Goal: Task Accomplishment & Management: Manage account settings

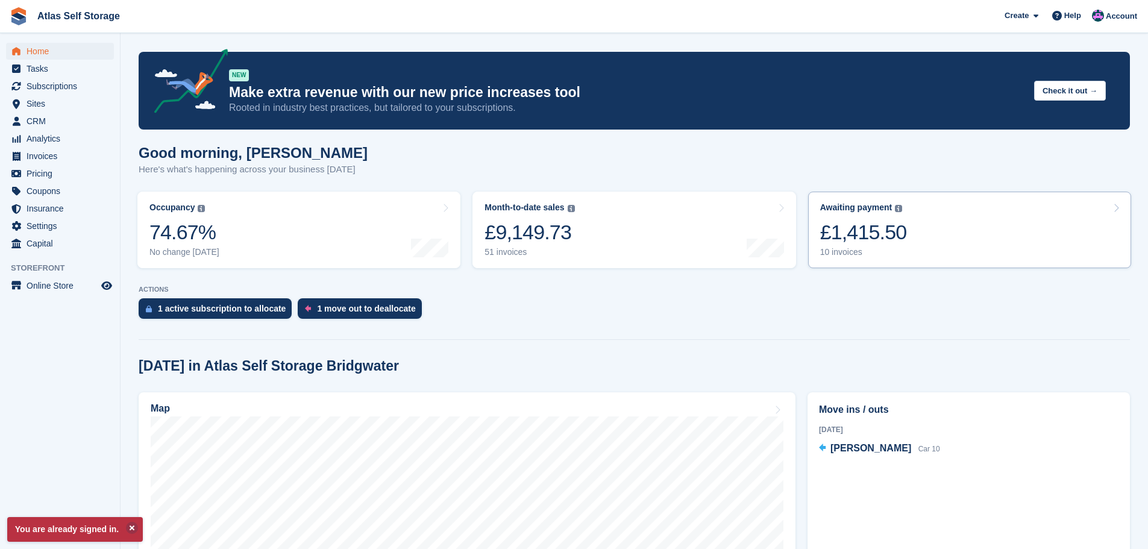
click at [842, 252] on div "10 invoices" at bounding box center [863, 252] width 87 height 10
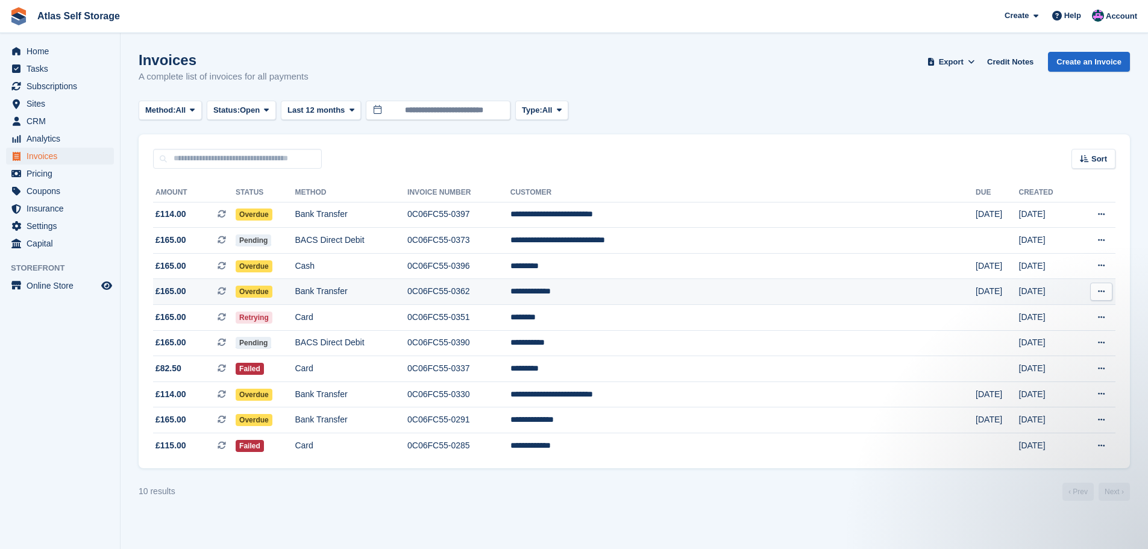
click at [821, 289] on td "**********" at bounding box center [742, 292] width 465 height 26
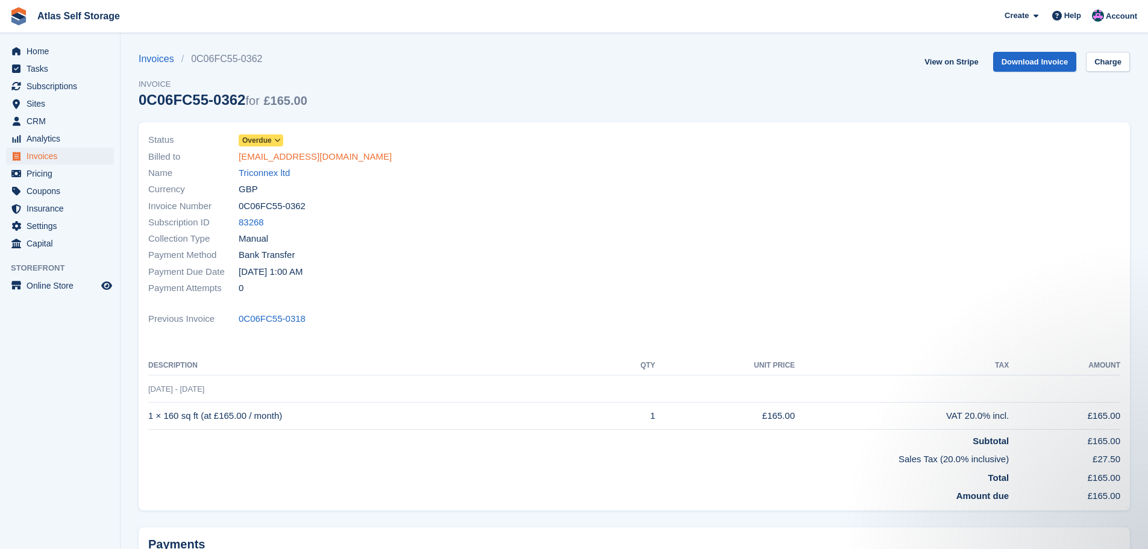
click at [274, 153] on link "invoices@triconnex.co.uk" at bounding box center [315, 157] width 153 height 14
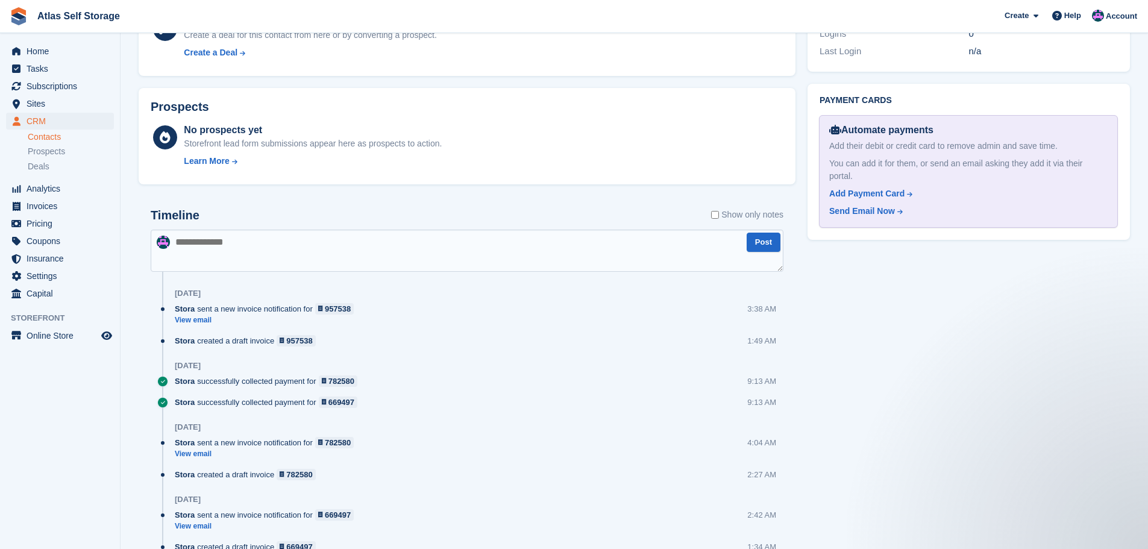
scroll to position [603, 0]
click at [39, 50] on span "Home" at bounding box center [63, 51] width 72 height 17
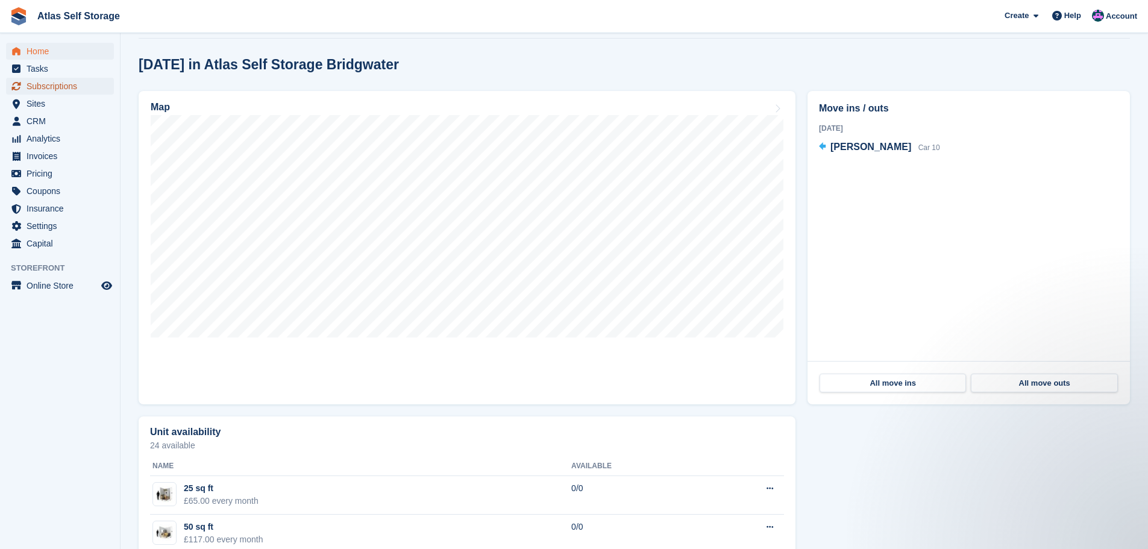
click at [45, 85] on span "Subscriptions" at bounding box center [63, 86] width 72 height 17
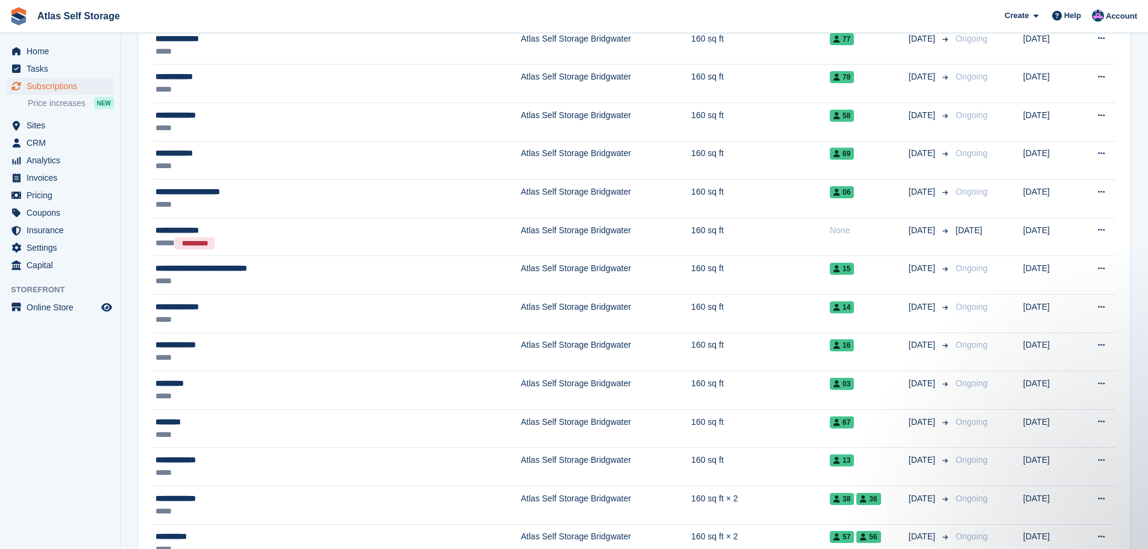
scroll to position [1386, 0]
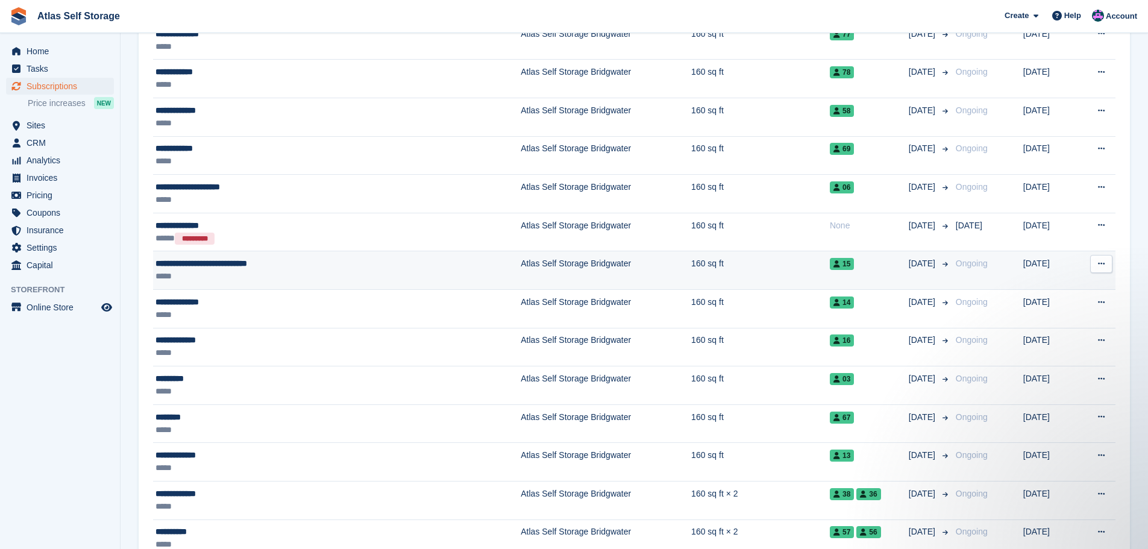
click at [521, 267] on td "Atlas Self Storage Bridgwater" at bounding box center [606, 270] width 171 height 39
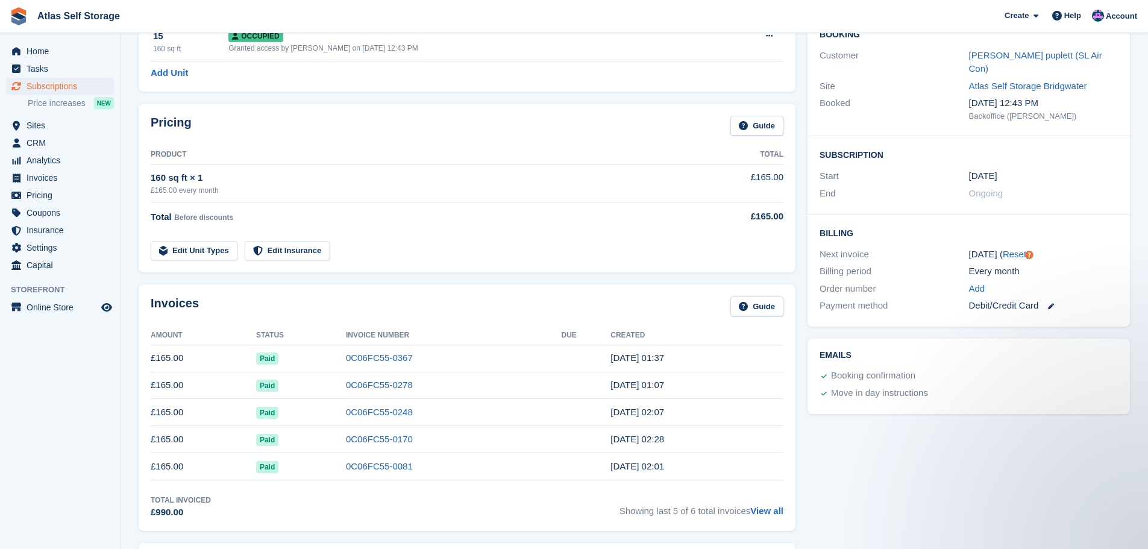
scroll to position [121, 0]
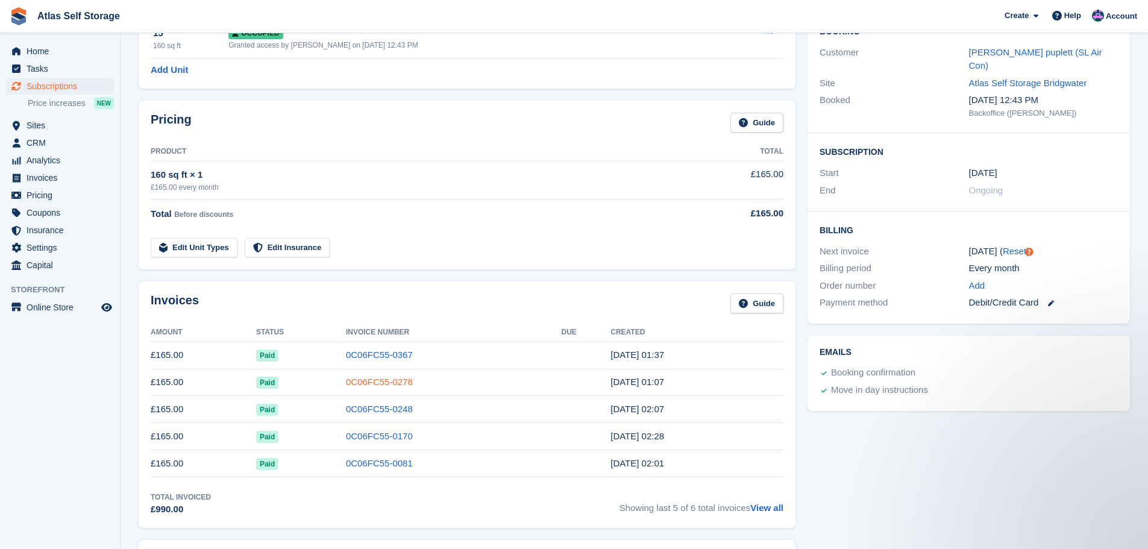
click at [373, 380] on link "0C06FC55-0278" at bounding box center [379, 382] width 67 height 10
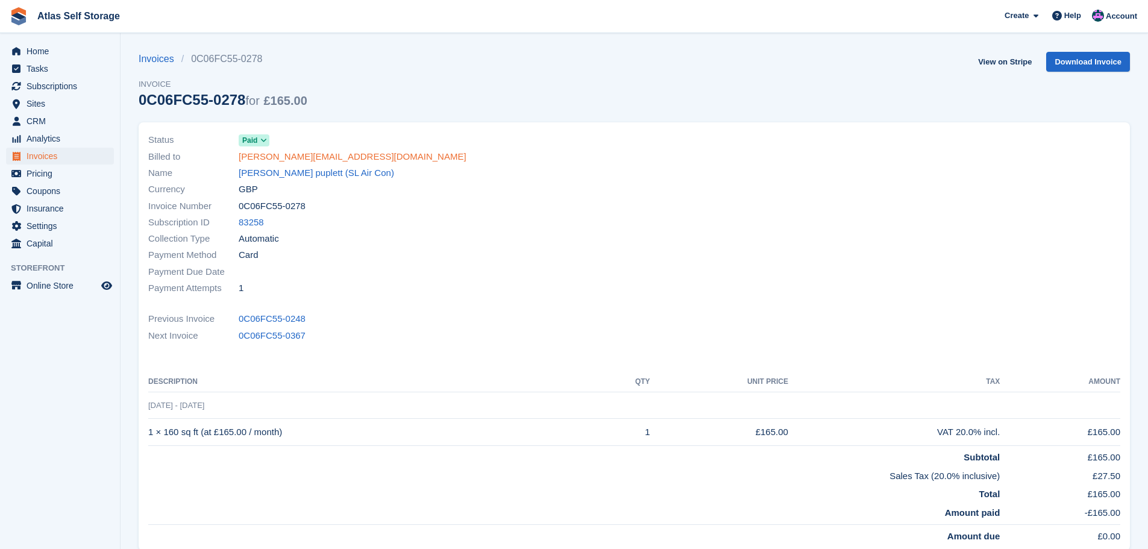
click at [309, 154] on link "rachel@slairconditioning.co.uk" at bounding box center [353, 157] width 228 height 14
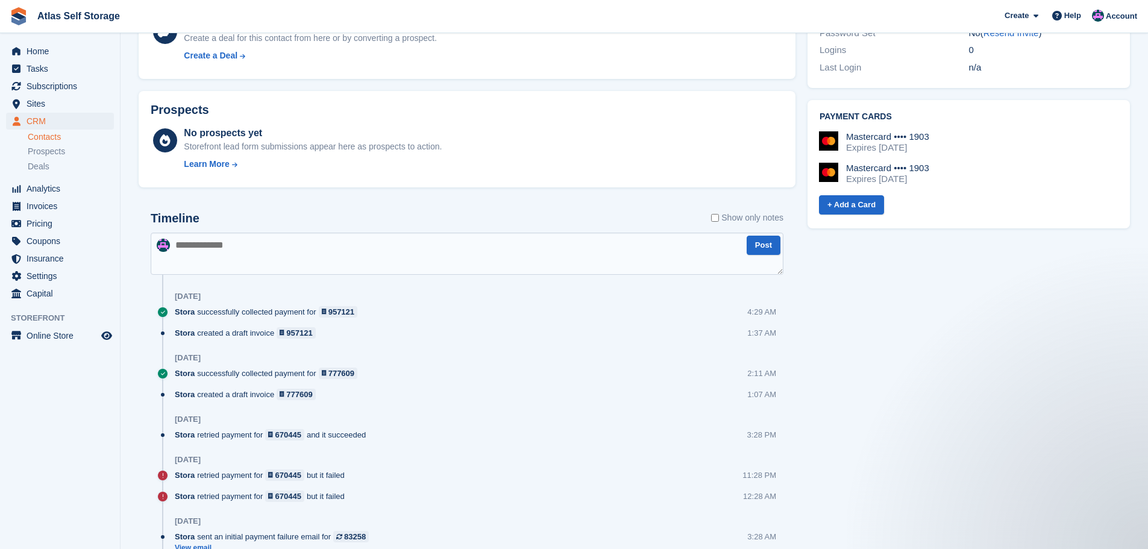
scroll to position [603, 0]
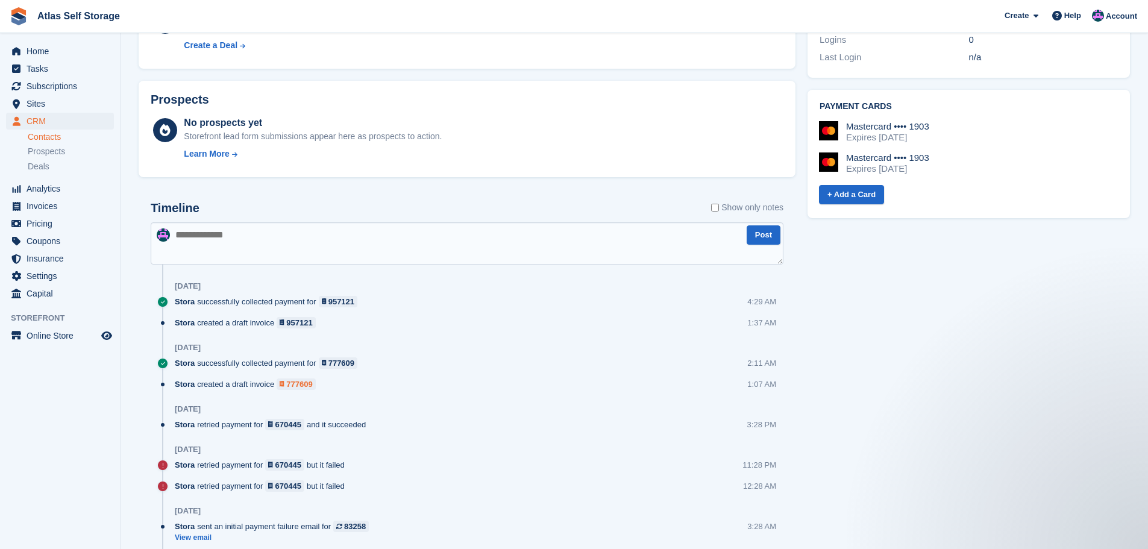
click at [296, 384] on div "777609" at bounding box center [299, 383] width 26 height 11
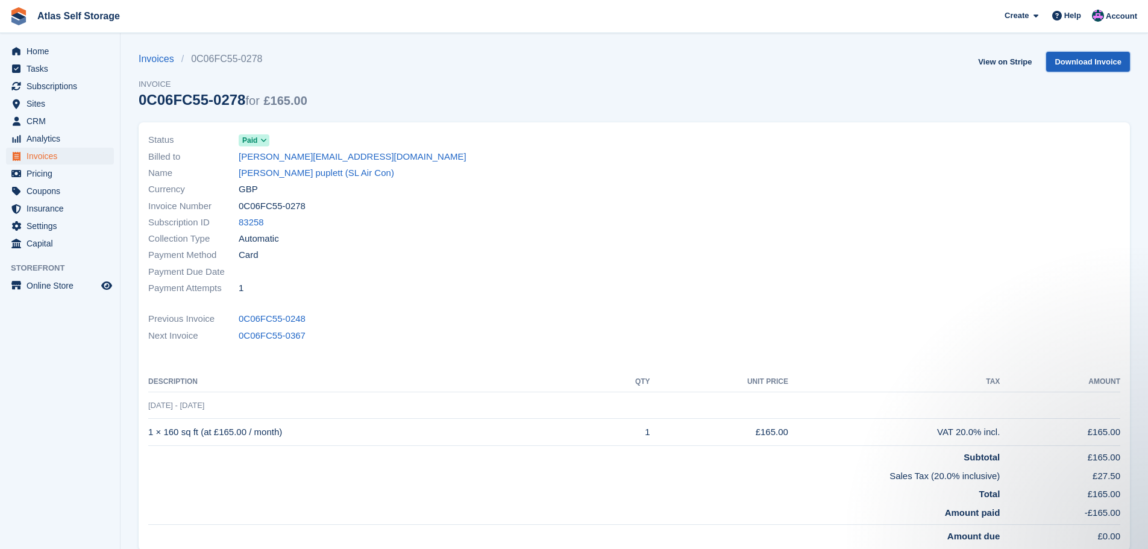
click at [1091, 60] on link "Download Invoice" at bounding box center [1088, 62] width 84 height 20
click at [39, 52] on span "Home" at bounding box center [63, 51] width 72 height 17
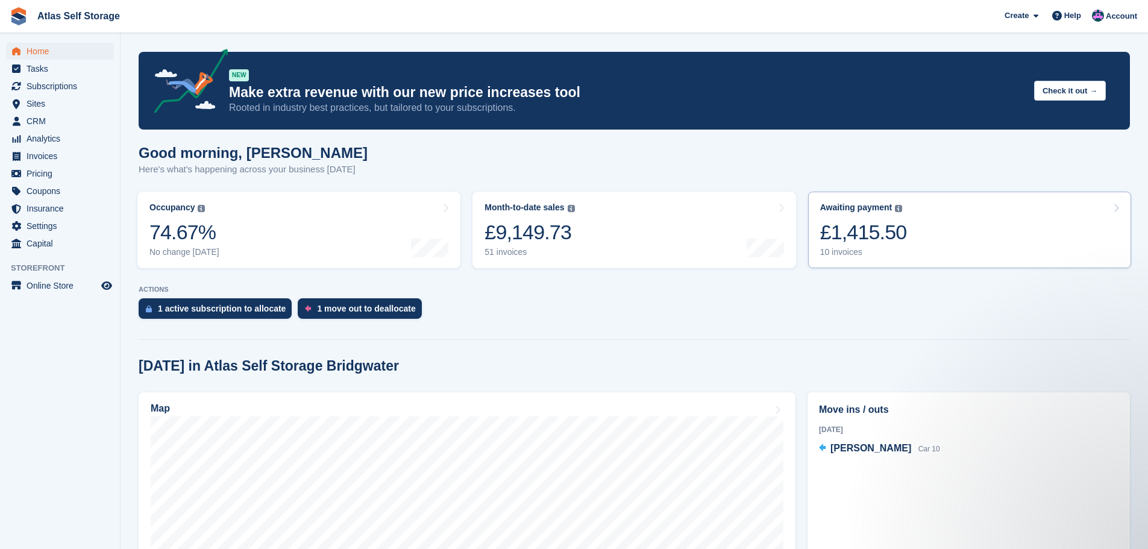
click at [839, 250] on div "10 invoices" at bounding box center [863, 252] width 87 height 10
